Goal: Task Accomplishment & Management: Complete application form

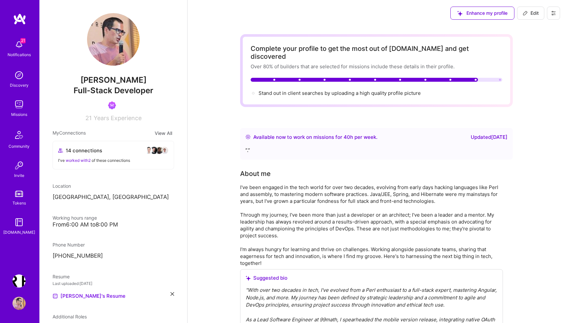
scroll to position [539, 0]
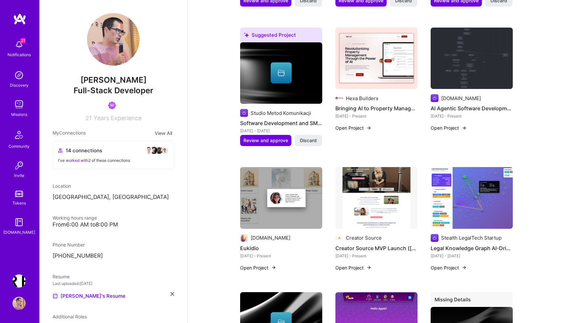
click at [17, 107] on img at bounding box center [18, 104] width 13 height 13
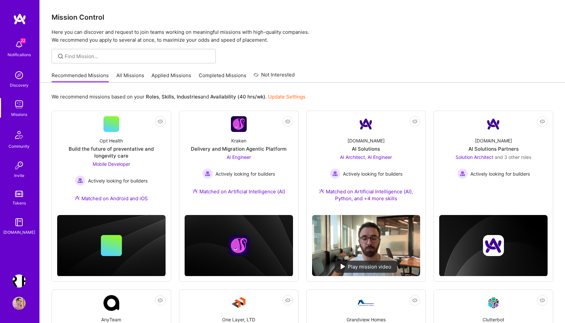
click at [172, 76] on link "Applied Missions" at bounding box center [171, 77] width 40 height 11
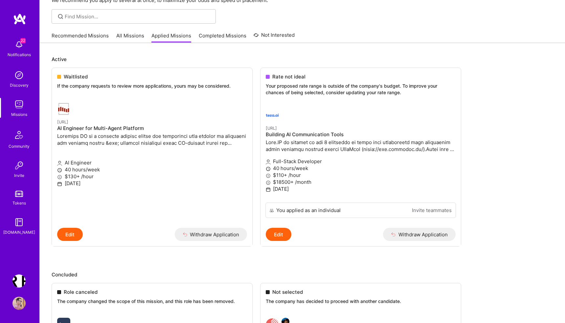
scroll to position [40, 0]
click at [275, 114] on img at bounding box center [272, 114] width 13 height 13
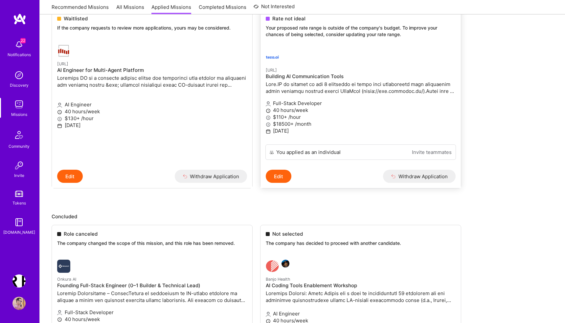
scroll to position [0, 0]
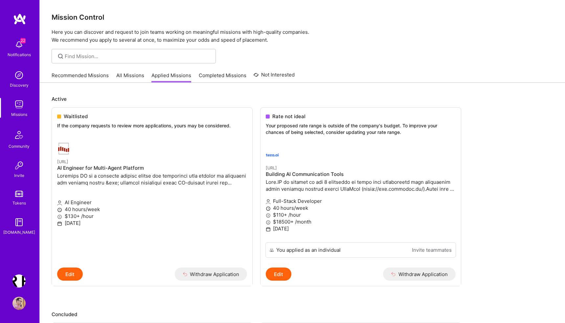
click at [19, 107] on img at bounding box center [18, 104] width 13 height 13
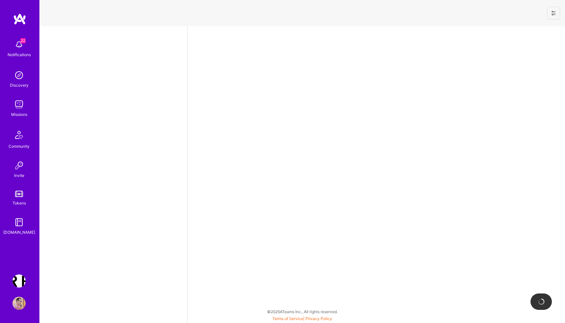
select select "PL"
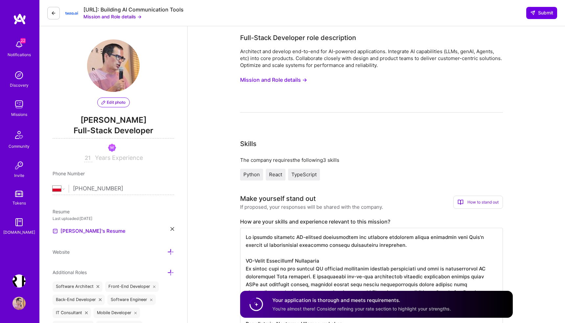
click at [117, 16] on button "Mission and Role details →" at bounding box center [112, 16] width 58 height 7
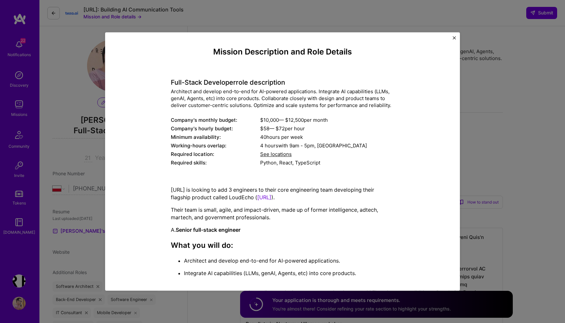
scroll to position [13, 0]
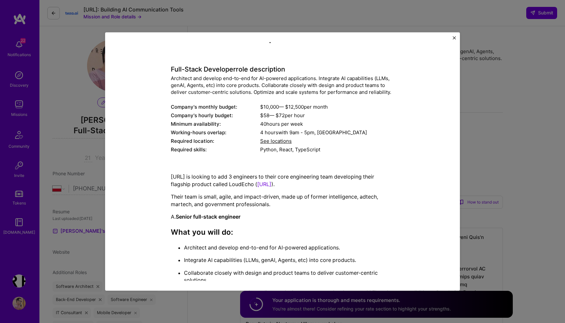
click at [453, 37] on img "Close" at bounding box center [453, 37] width 3 height 3
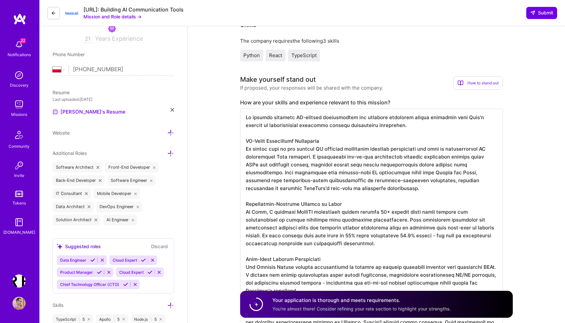
scroll to position [0, 0]
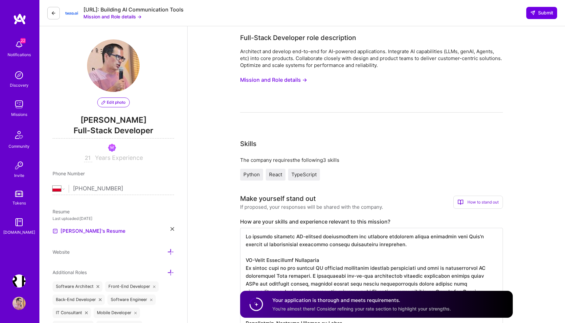
click at [277, 80] on button "Mission and Role details →" at bounding box center [273, 80] width 67 height 12
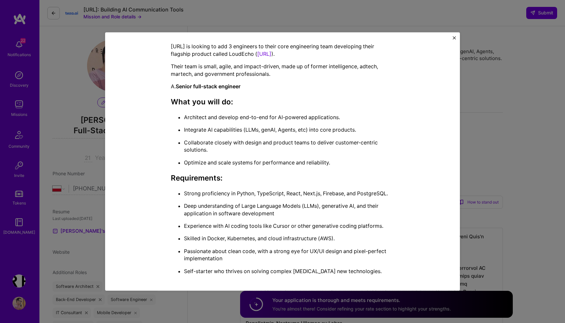
scroll to position [144, 0]
click at [271, 53] on link "https://www.loudecho.ai/" at bounding box center [264, 53] width 14 height 7
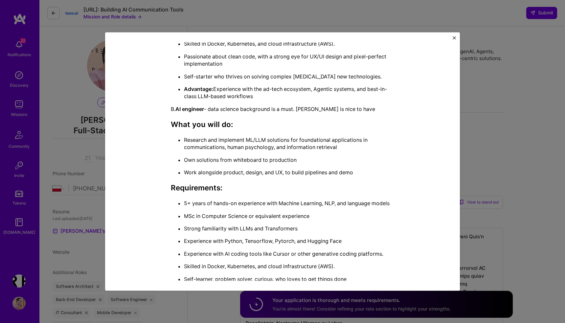
scroll to position [346, 0]
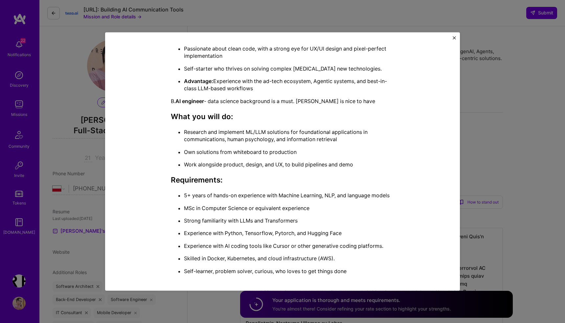
click at [340, 142] on p "Research and implement ML/LLM solutions for foundational applications in commun…" at bounding box center [289, 135] width 210 height 15
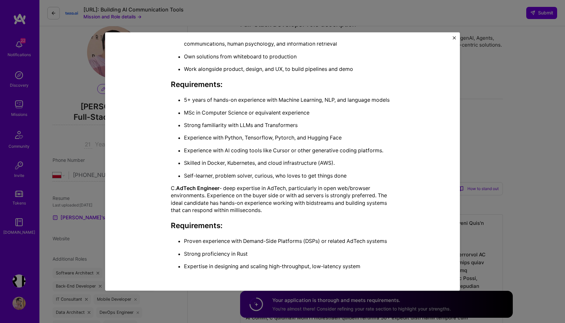
scroll to position [16, 0]
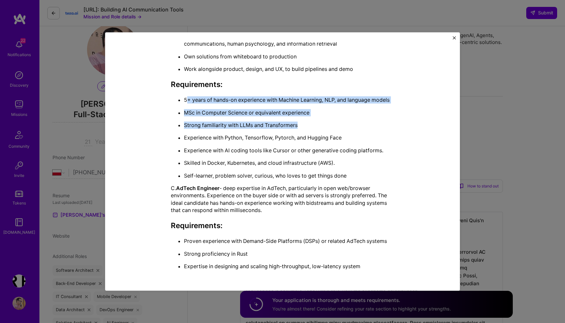
drag, startPoint x: 187, startPoint y: 99, endPoint x: 309, endPoint y: 137, distance: 127.7
click at [309, 135] on ul "5+ years of hands-on experience with Machine Learning, NLP, and language models…" at bounding box center [282, 137] width 223 height 83
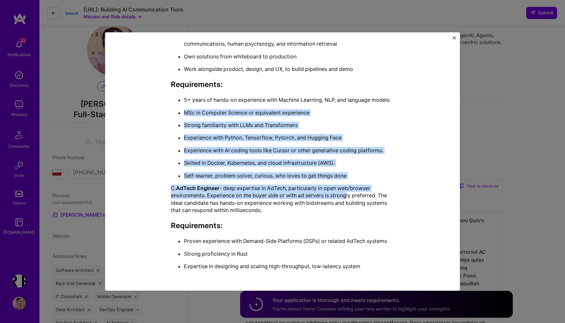
drag, startPoint x: 347, startPoint y: 197, endPoint x: 251, endPoint y: 105, distance: 132.8
click at [251, 105] on div "Teza.AI is looking to add 3 engineers to their core engineering team developing…" at bounding box center [282, 7] width 223 height 525
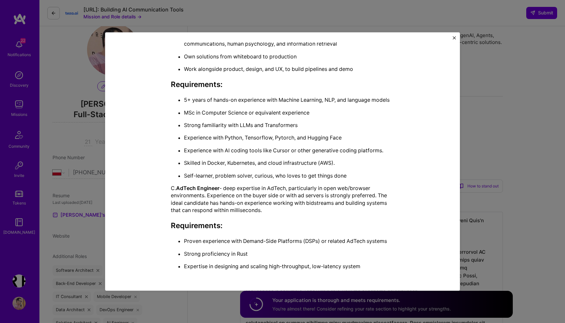
click at [334, 98] on p "5+ years of hands-on experience with Machine Learning, NLP, and language models" at bounding box center [289, 99] width 210 height 7
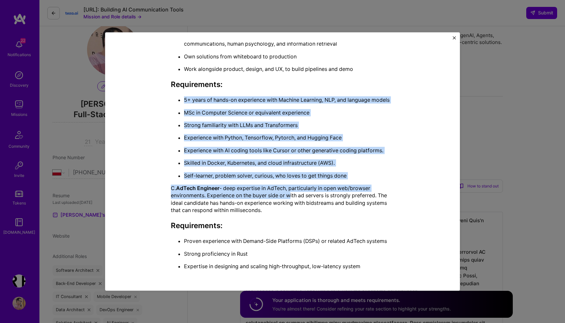
drag, startPoint x: 264, startPoint y: 92, endPoint x: 290, endPoint y: 197, distance: 108.3
click at [290, 197] on div "Teza.AI is looking to add 3 engineers to their core engineering team developing…" at bounding box center [282, 7] width 223 height 525
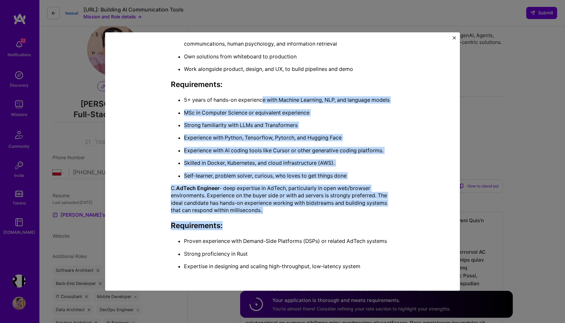
drag, startPoint x: 312, startPoint y: 223, endPoint x: 262, endPoint y: 100, distance: 132.8
click at [262, 100] on div "Teza.AI is looking to add 3 engineers to their core engineering team developing…" at bounding box center [282, 7] width 223 height 525
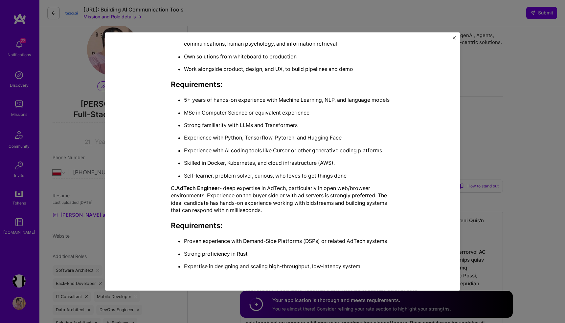
click at [352, 75] on div "Teza.AI is looking to add 3 engineers to their core engineering team developing…" at bounding box center [282, 7] width 223 height 525
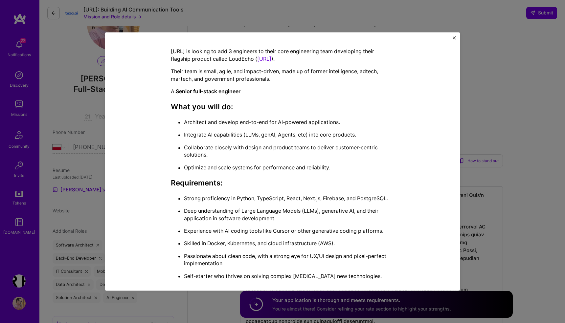
scroll to position [0, 0]
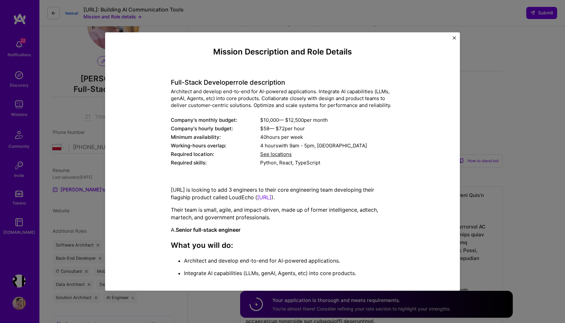
click at [438, 11] on div "Mission Description and Role Details Full-Stack Developer role description Arch…" at bounding box center [282, 161] width 565 height 323
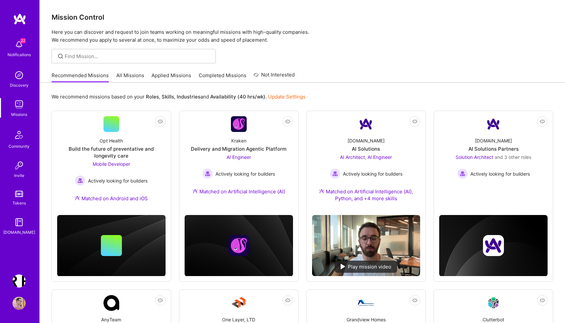
click at [20, 278] on img at bounding box center [18, 280] width 13 height 13
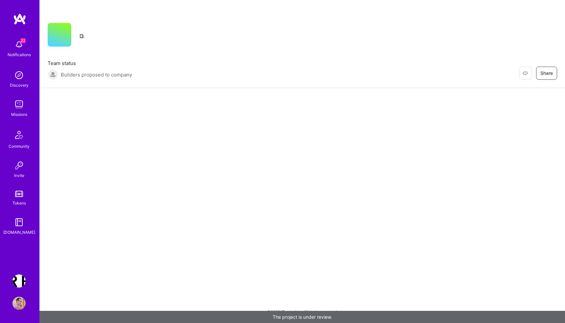
click at [20, 278] on img at bounding box center [18, 280] width 13 height 13
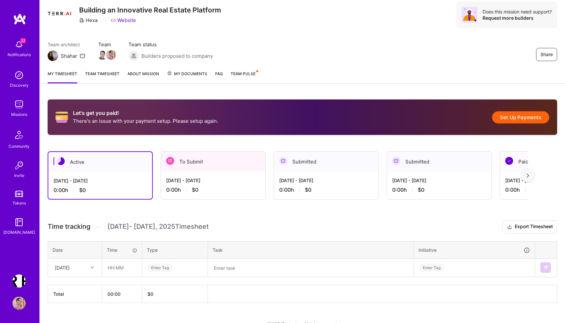
scroll to position [33, 0]
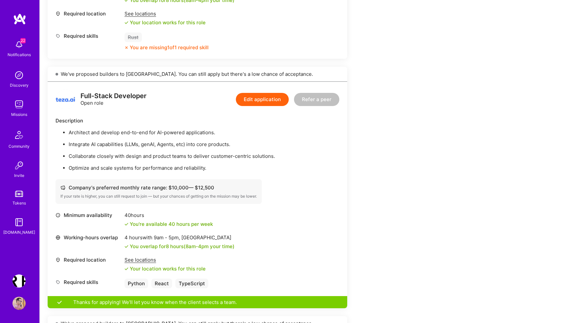
scroll to position [353, 0]
